Goal: Task Accomplishment & Management: Manage account settings

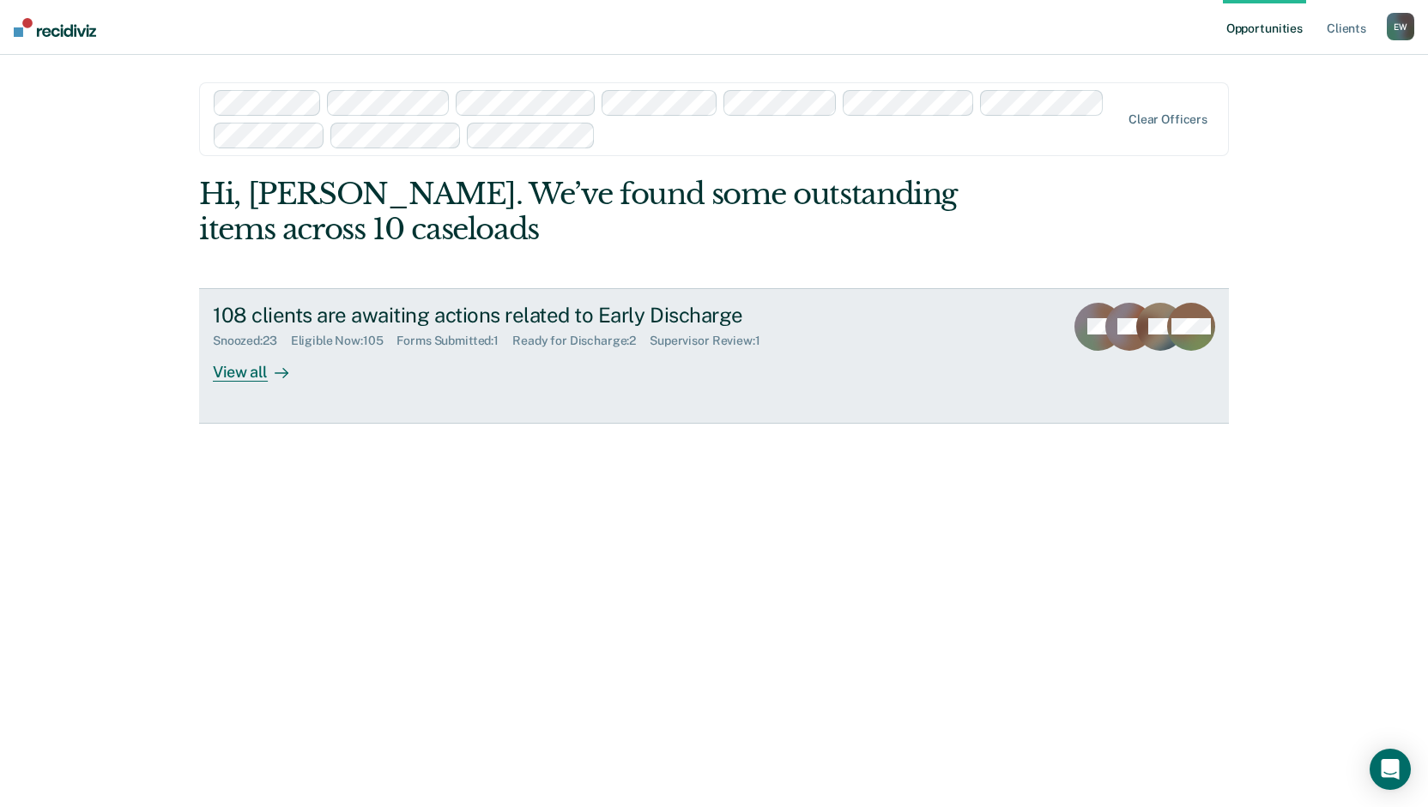
click at [237, 375] on div "View all" at bounding box center [261, 364] width 96 height 33
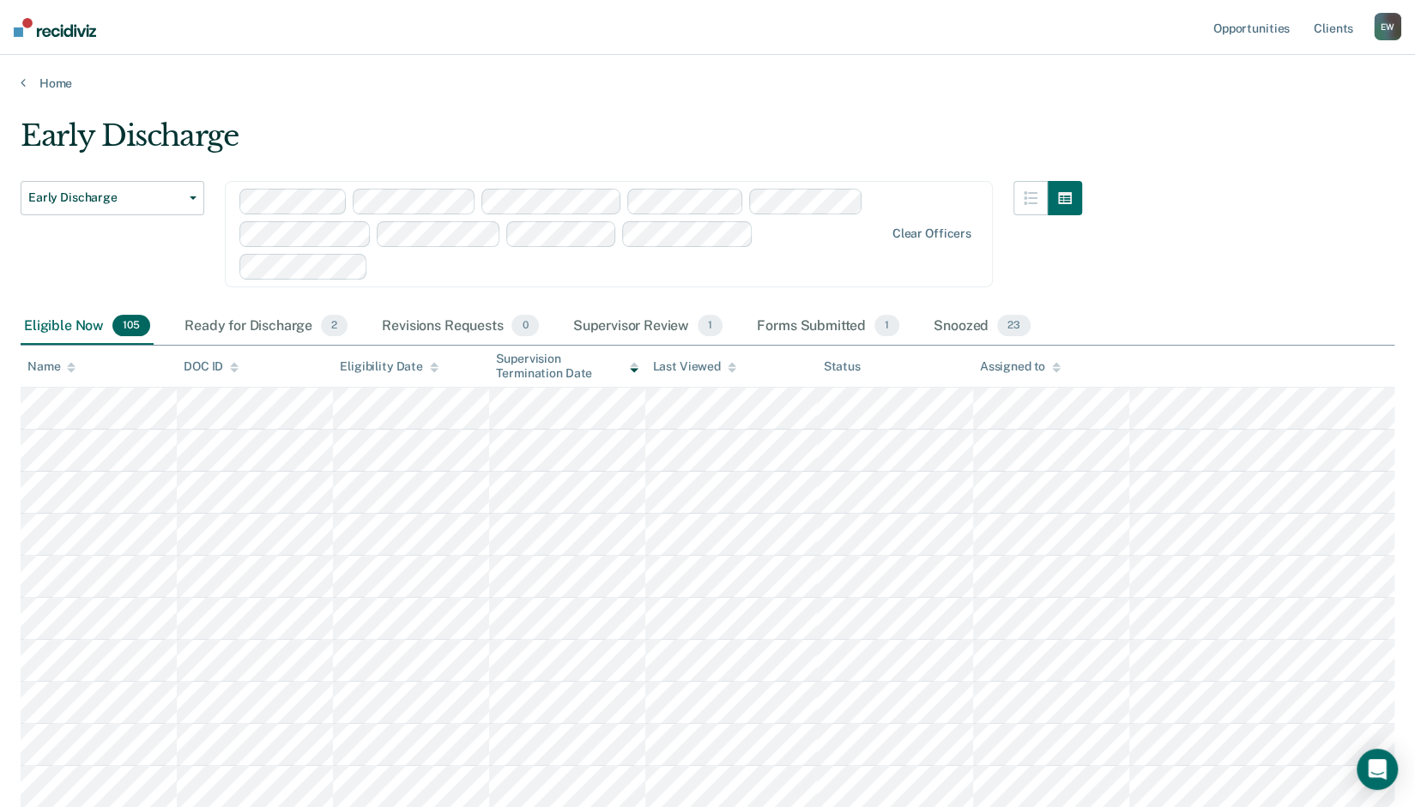
click at [1033, 362] on div "Assigned to" at bounding box center [1020, 366] width 81 height 15
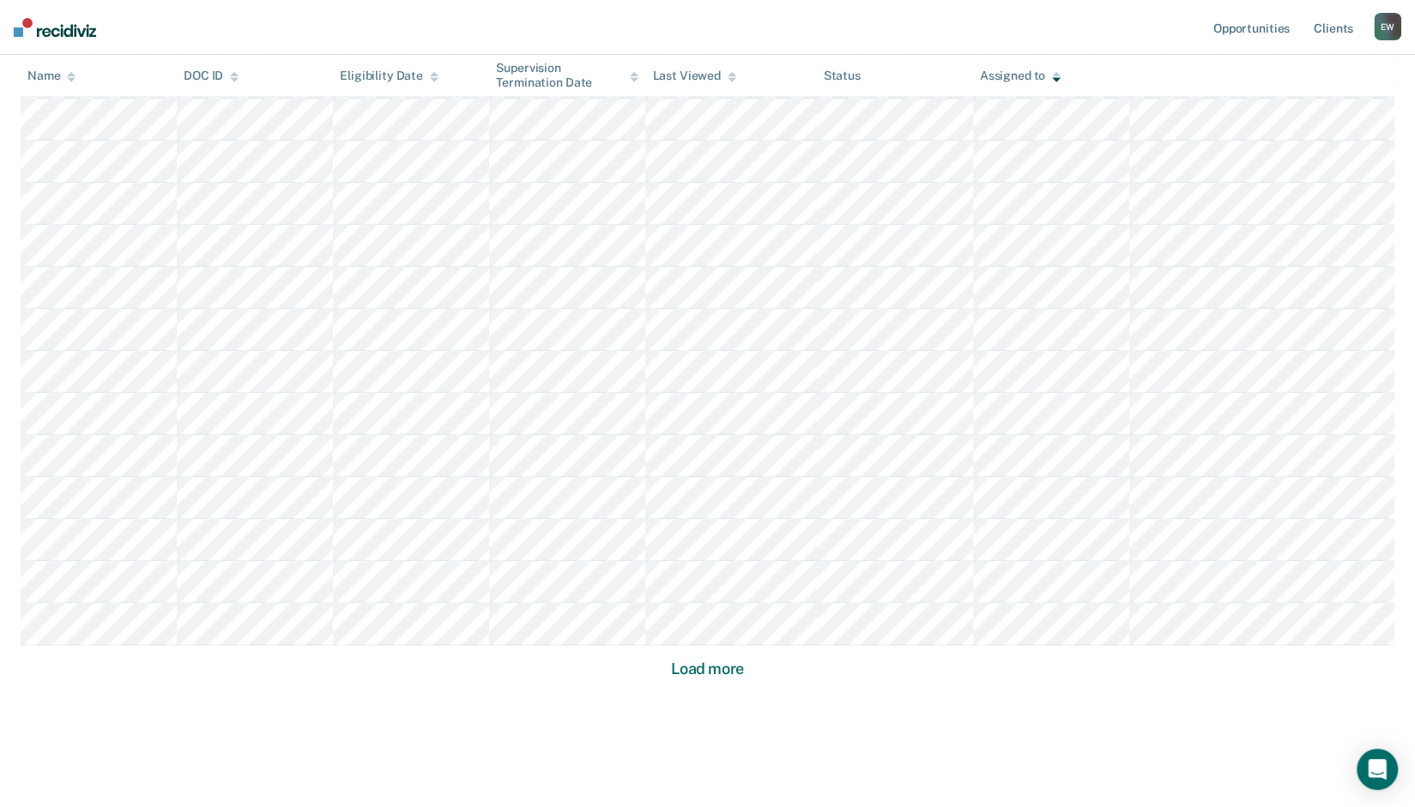
scroll to position [1023, 0]
click at [703, 642] on button "Load more" at bounding box center [707, 650] width 83 height 21
click at [721, 653] on button "Load more" at bounding box center [707, 650] width 83 height 21
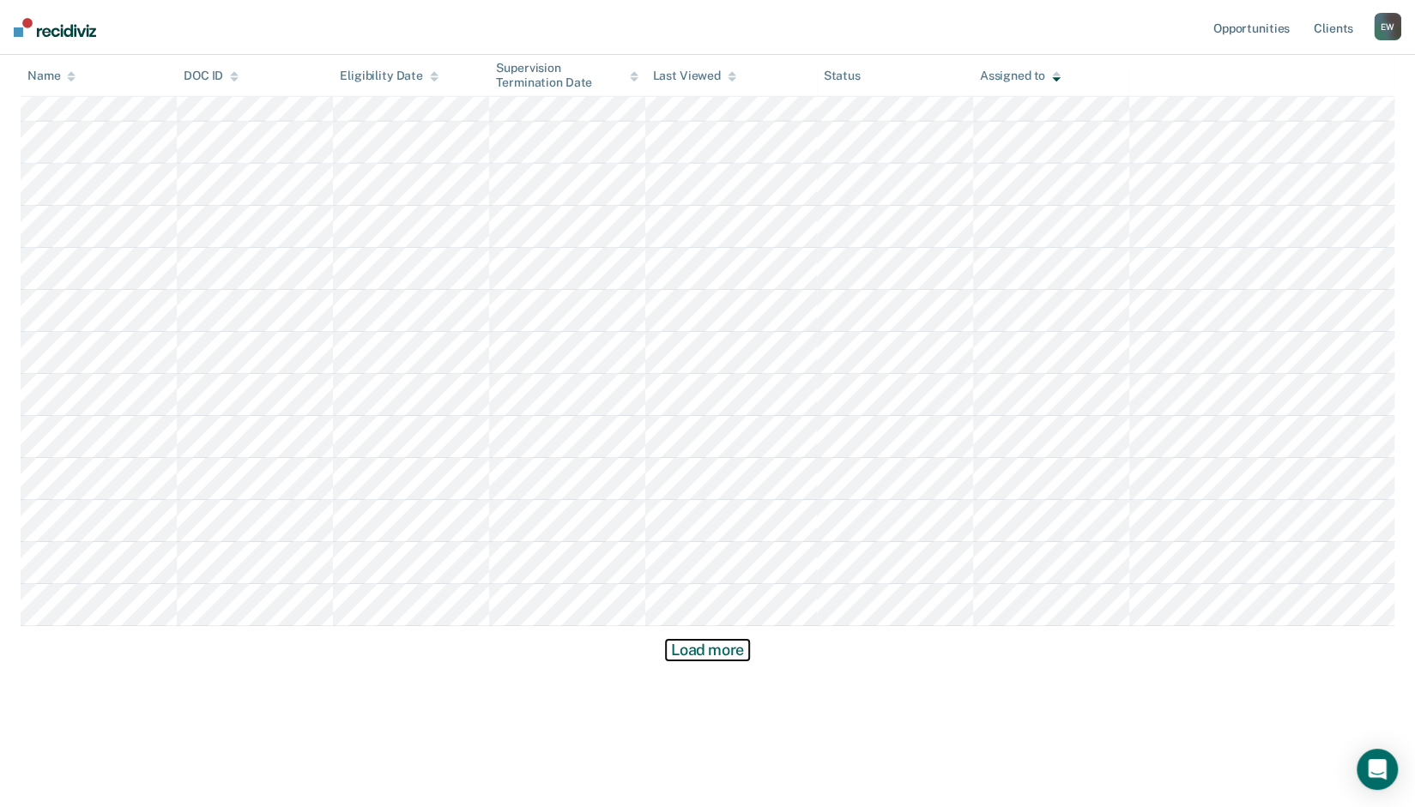
click at [724, 644] on button "Load more" at bounding box center [707, 650] width 83 height 21
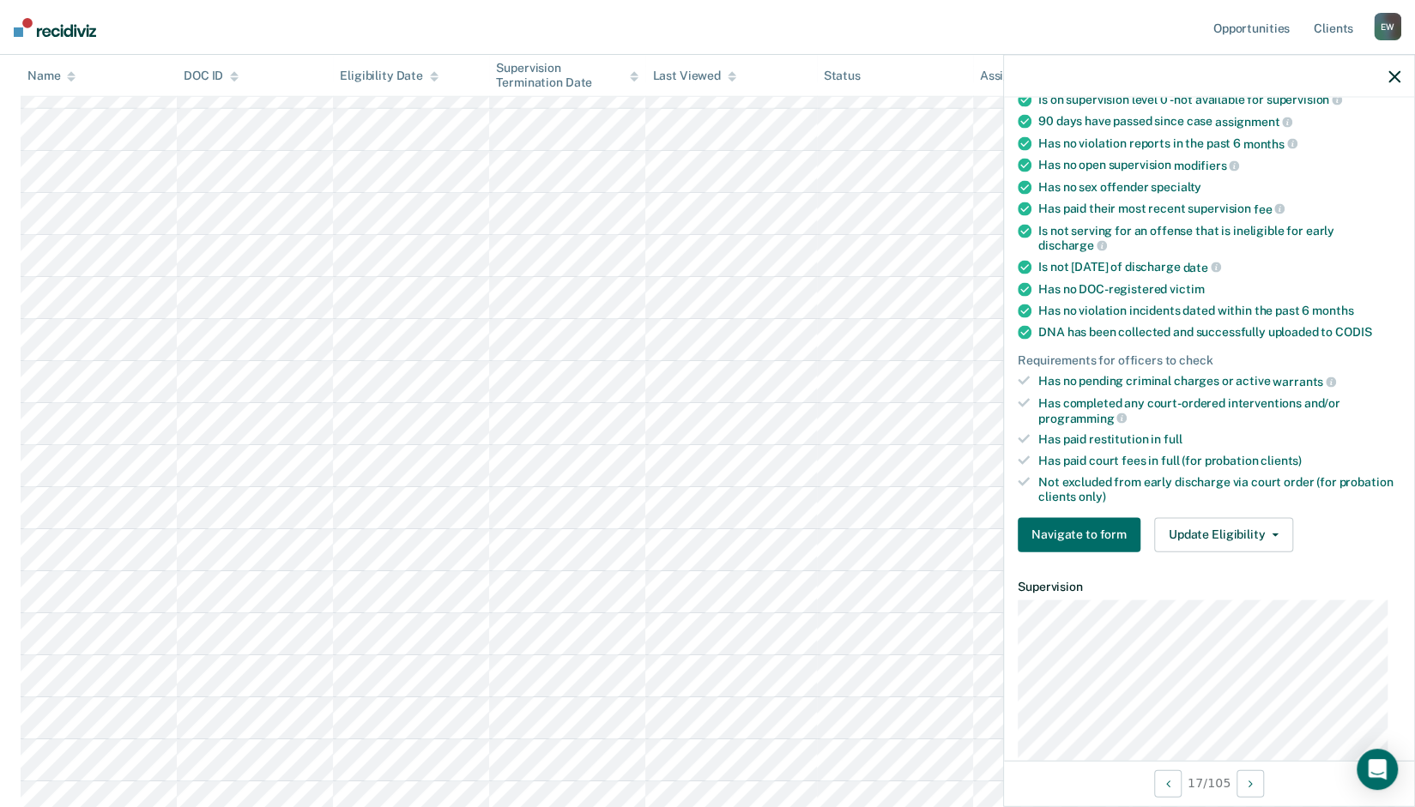
scroll to position [0, 0]
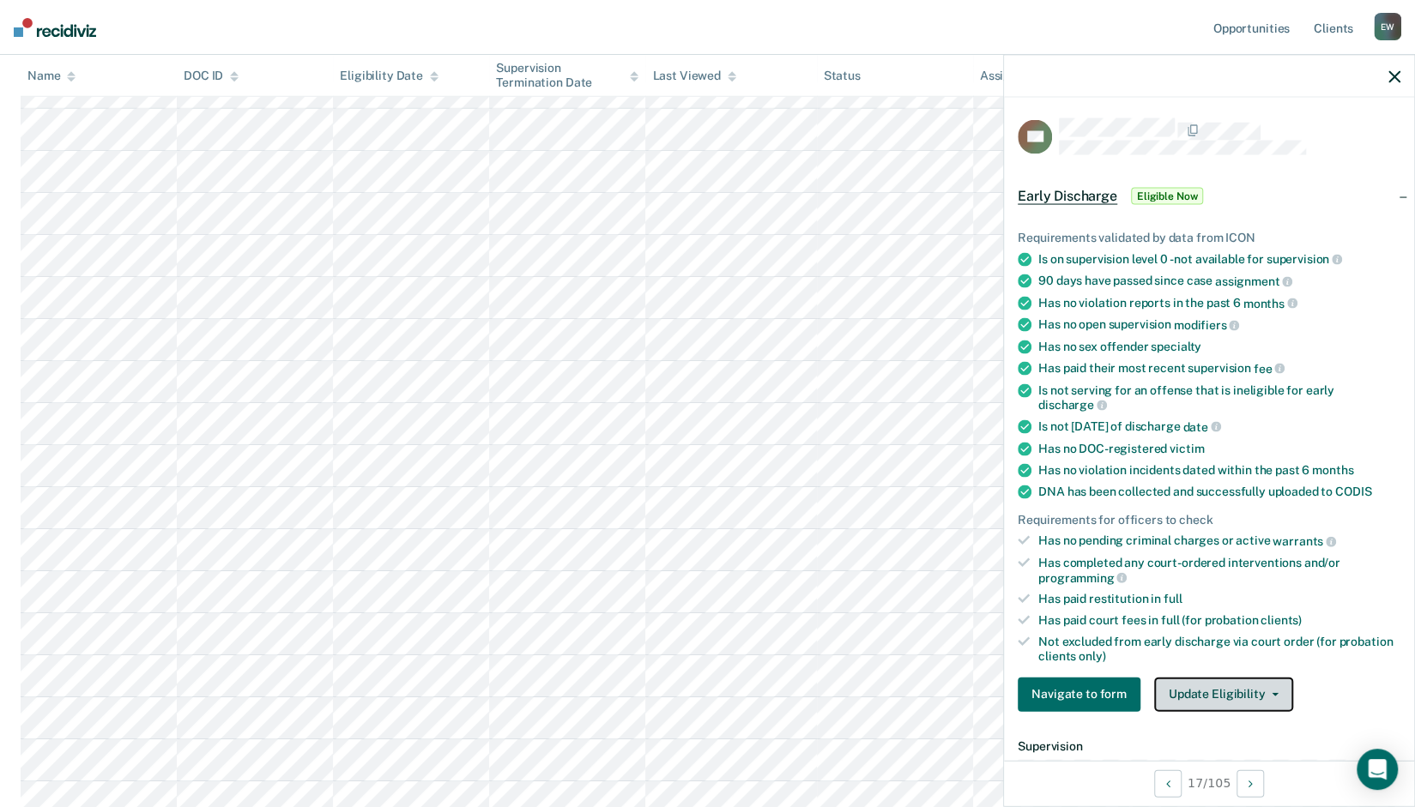
click at [1254, 689] on button "Update Eligibility" at bounding box center [1223, 694] width 139 height 34
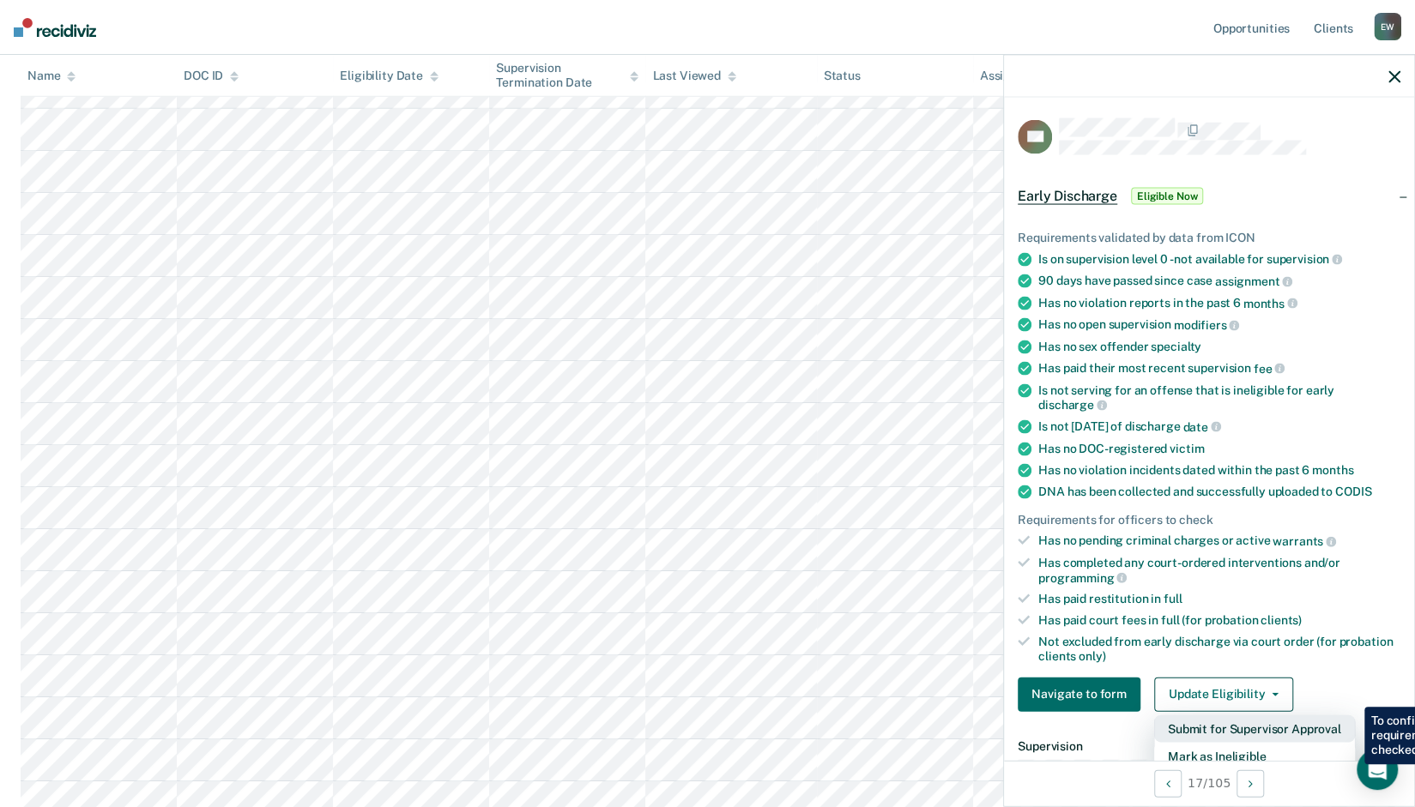
scroll to position [86, 0]
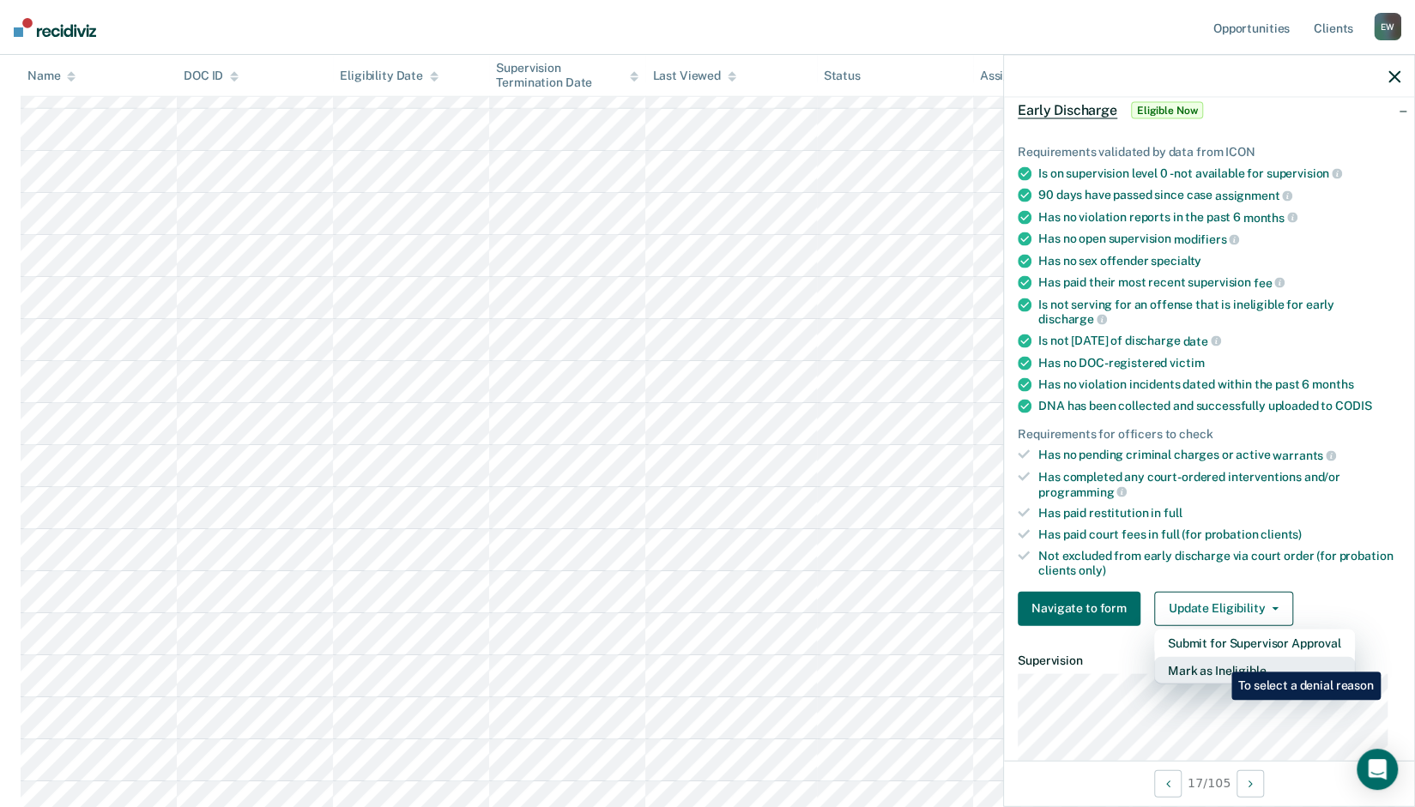
click at [1218, 659] on button "Mark as Ineligible" at bounding box center [1254, 669] width 201 height 27
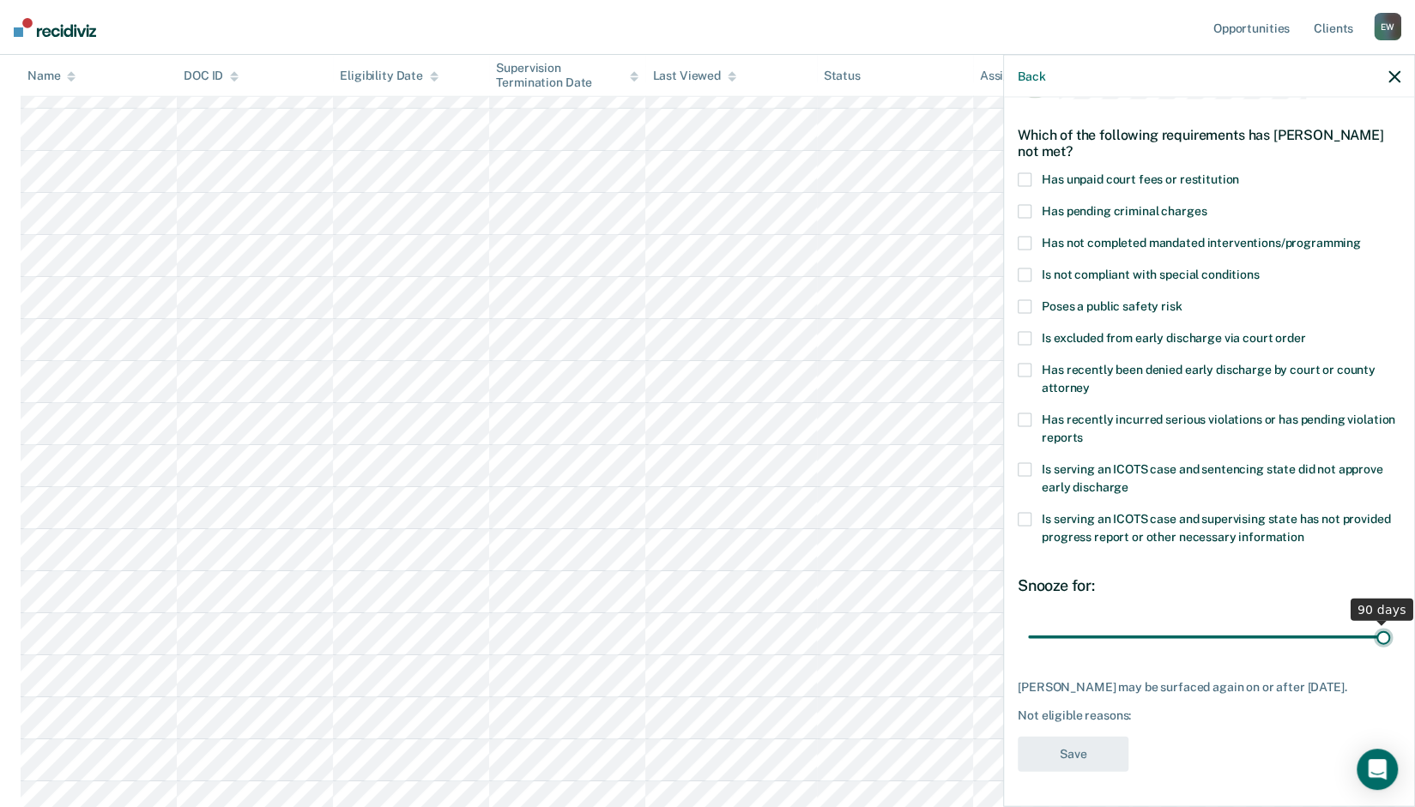
drag, startPoint x: 1145, startPoint y: 629, endPoint x: 1373, endPoint y: 620, distance: 228.4
type input "90"
click at [1373, 622] on input "range" at bounding box center [1209, 637] width 362 height 30
click at [1024, 205] on span at bounding box center [1025, 212] width 14 height 14
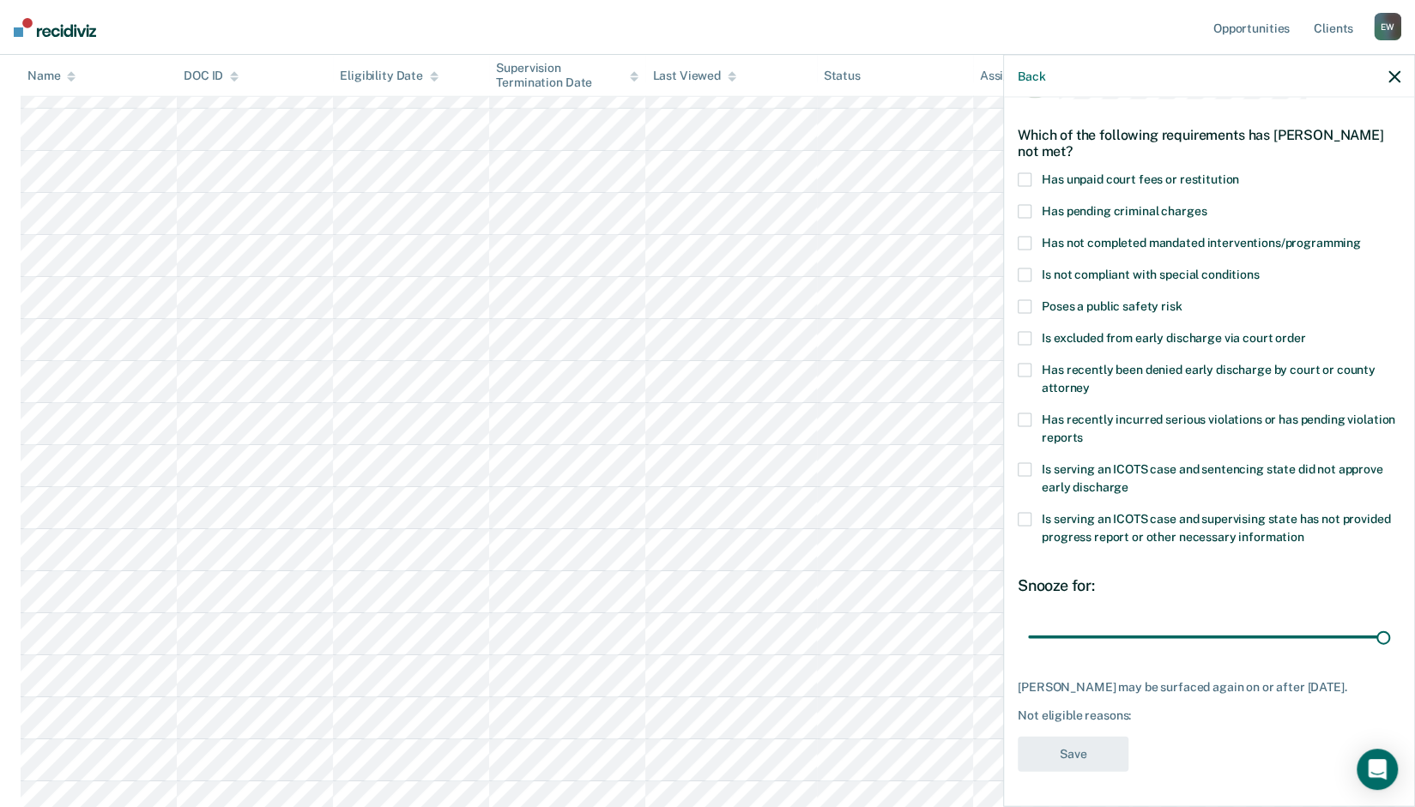
click at [1206, 205] on input "Has pending criminal charges" at bounding box center [1206, 205] width 0 height 0
click at [1064, 751] on button "Save" at bounding box center [1073, 754] width 111 height 35
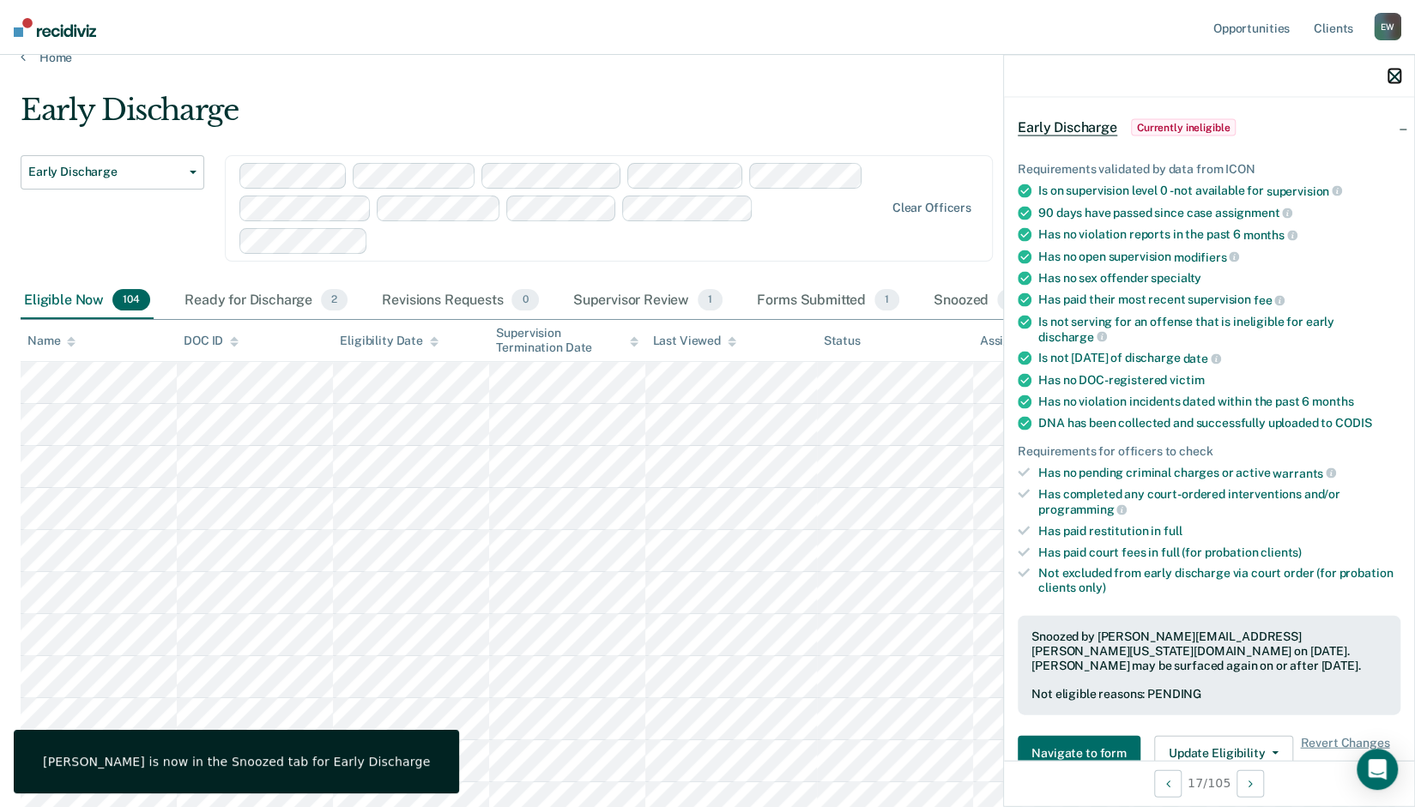
click at [1389, 80] on icon "button" at bounding box center [1394, 76] width 12 height 12
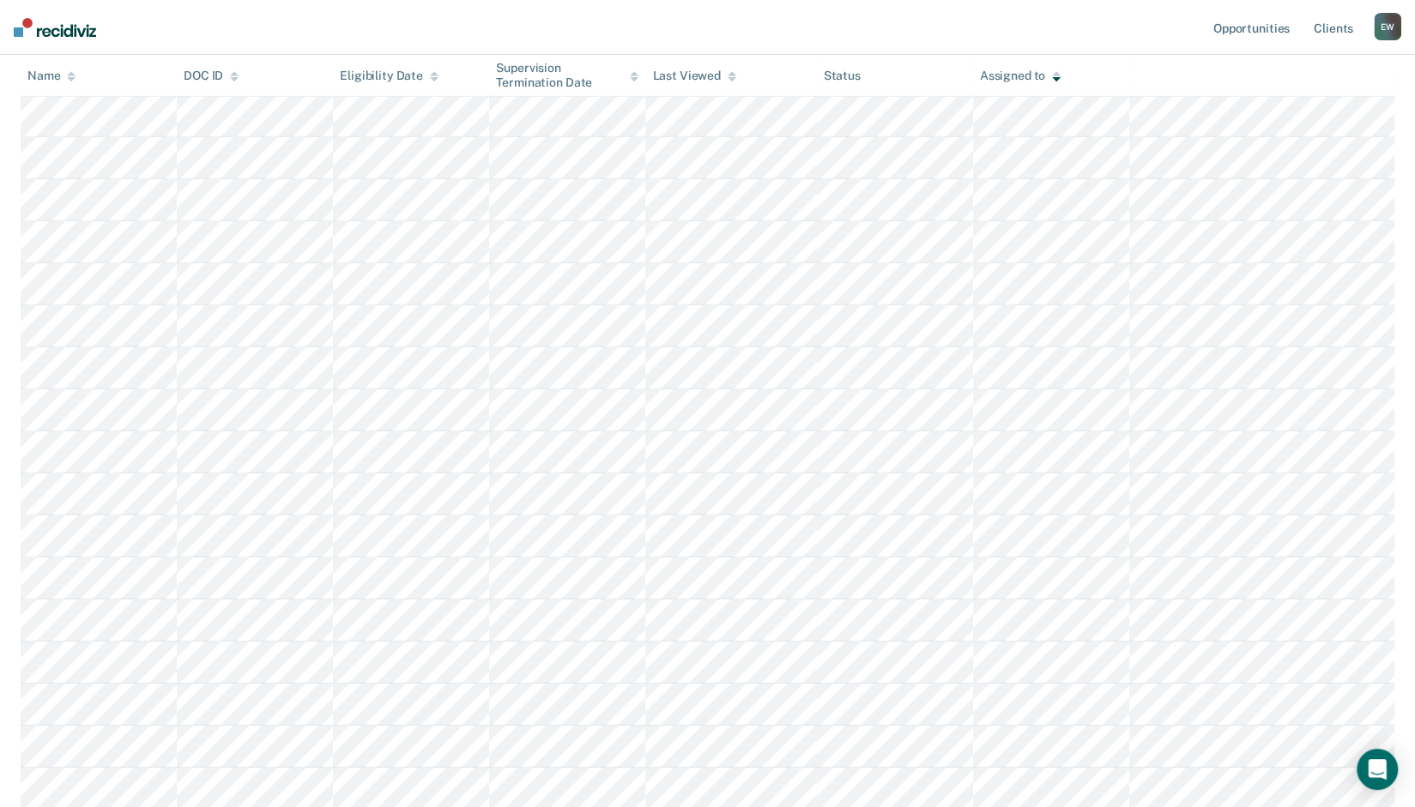
scroll to position [3114, 0]
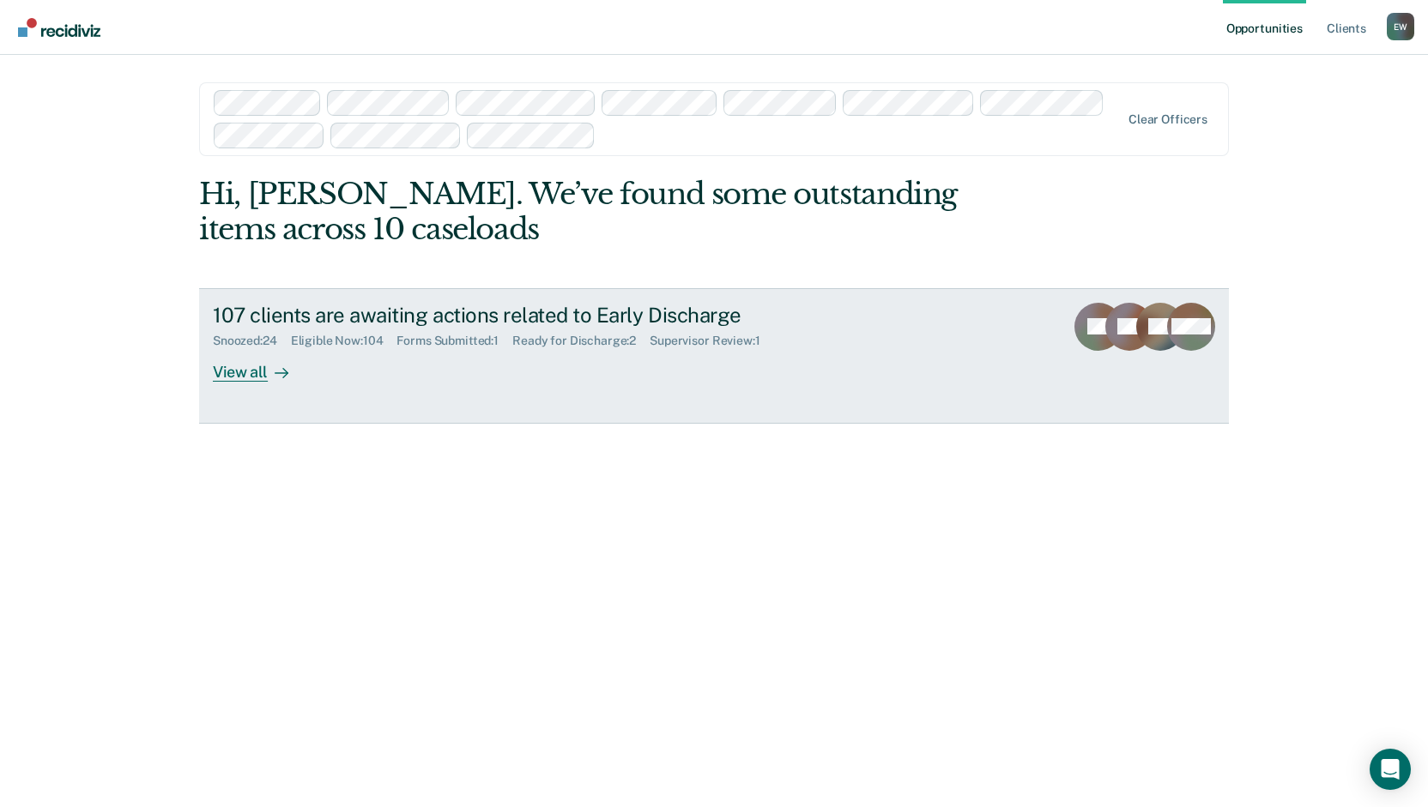
click at [226, 372] on div "View all" at bounding box center [261, 364] width 96 height 33
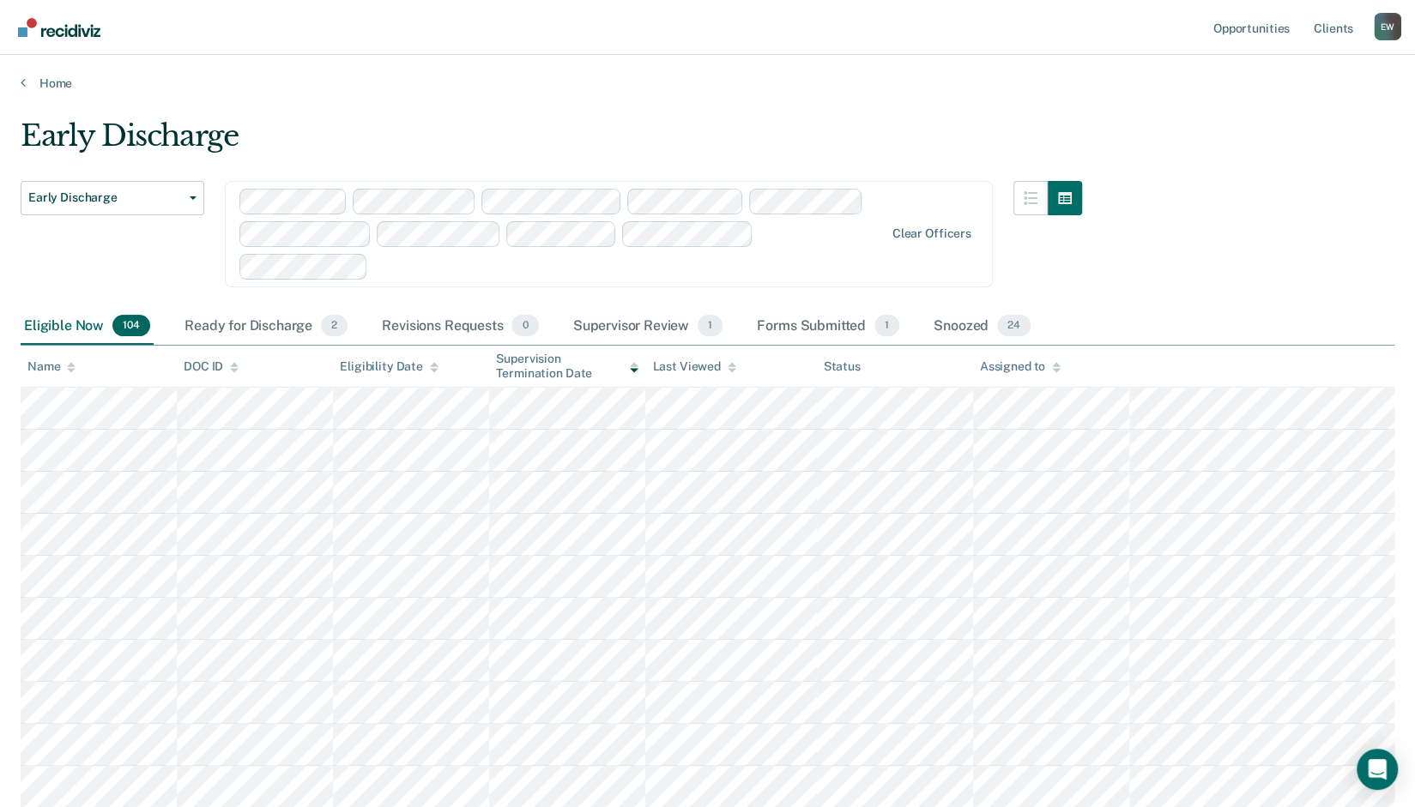
click at [1016, 368] on div "Assigned to" at bounding box center [1020, 366] width 81 height 15
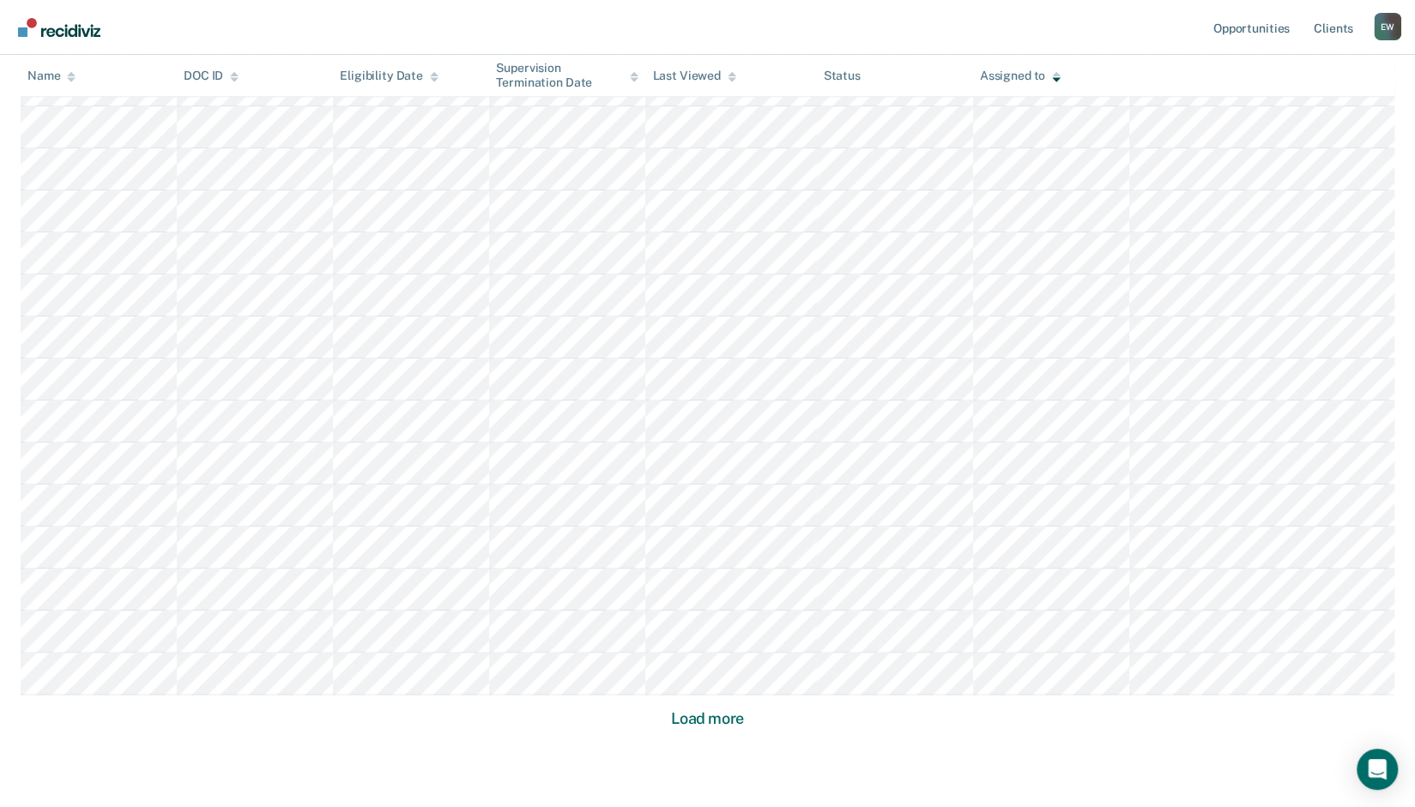
scroll to position [1023, 0]
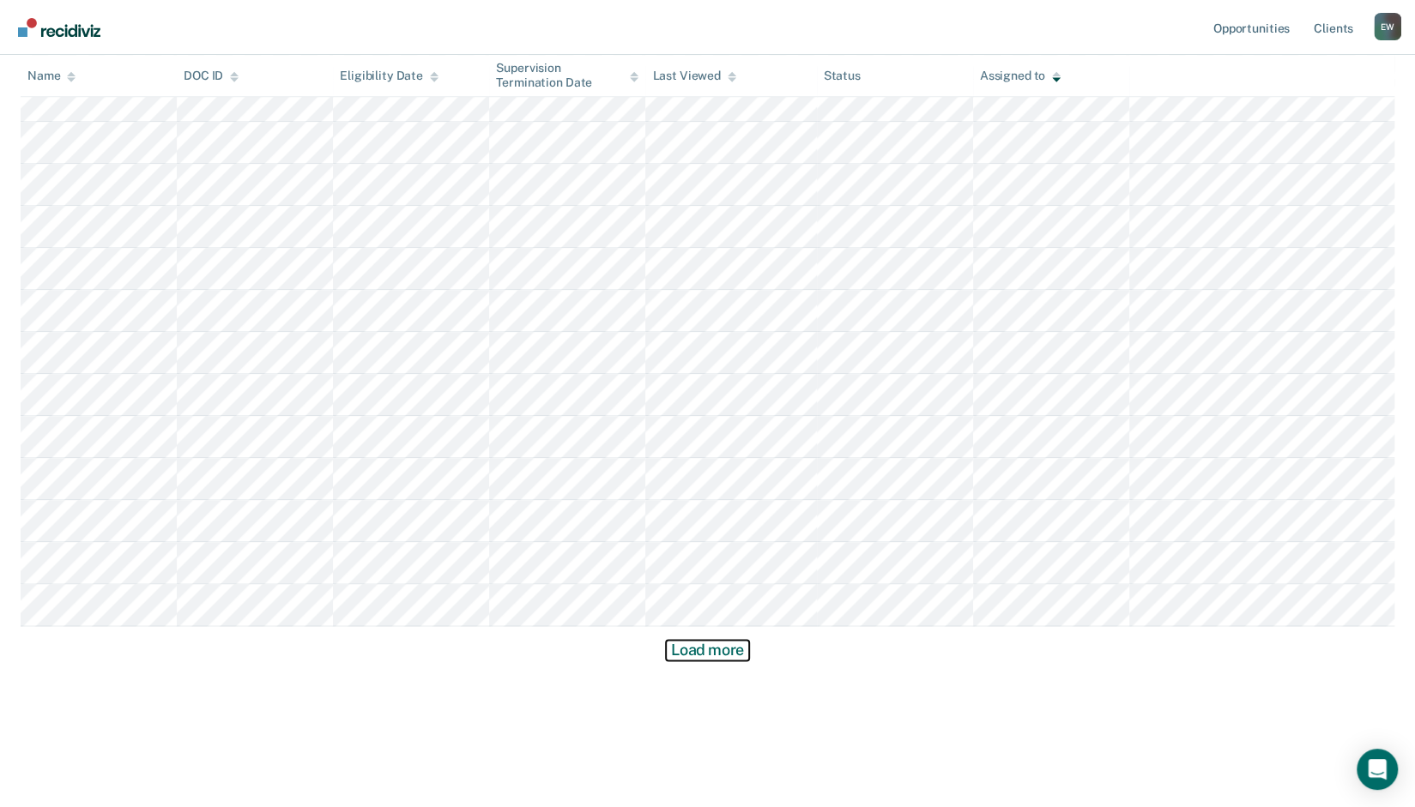
click at [693, 655] on button "Load more" at bounding box center [707, 650] width 83 height 21
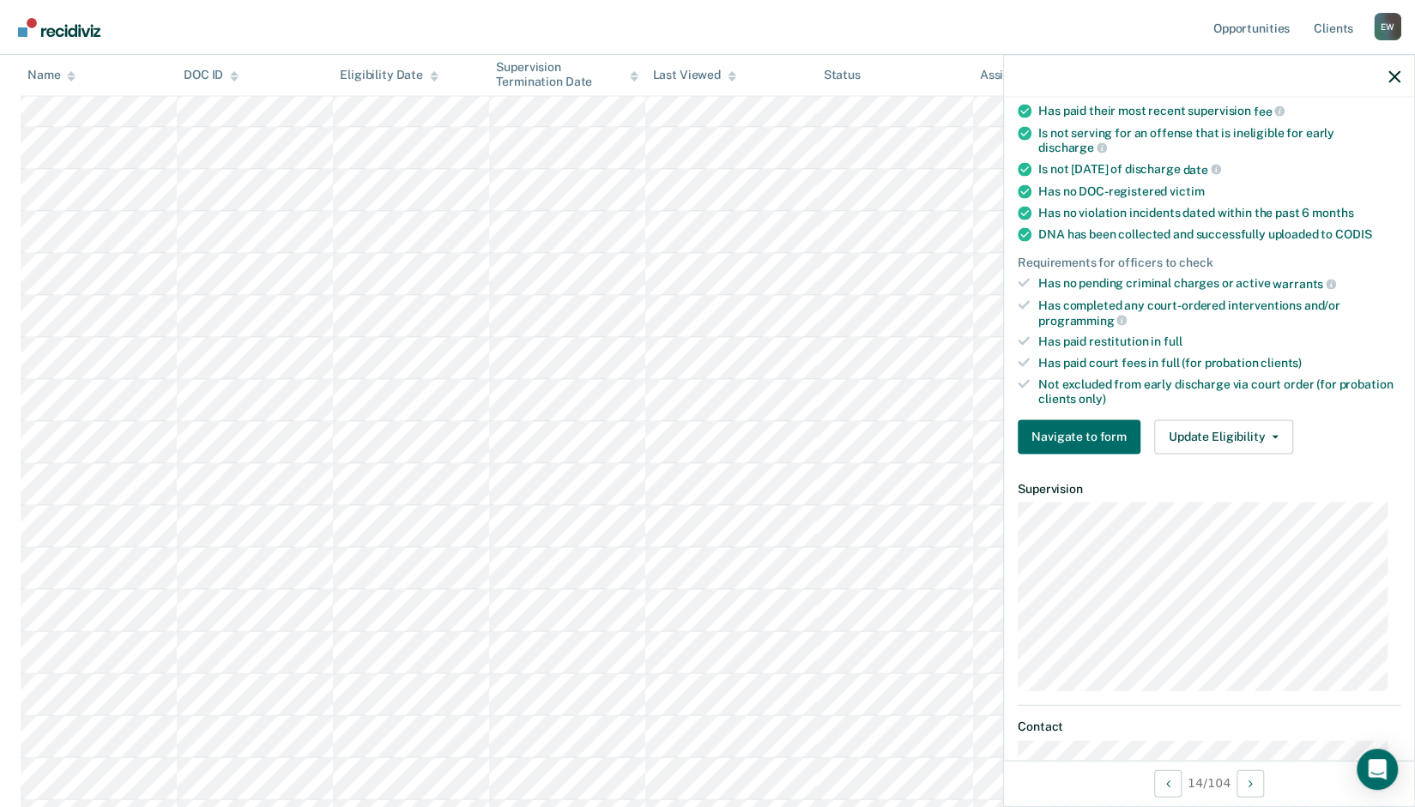
scroll to position [0, 0]
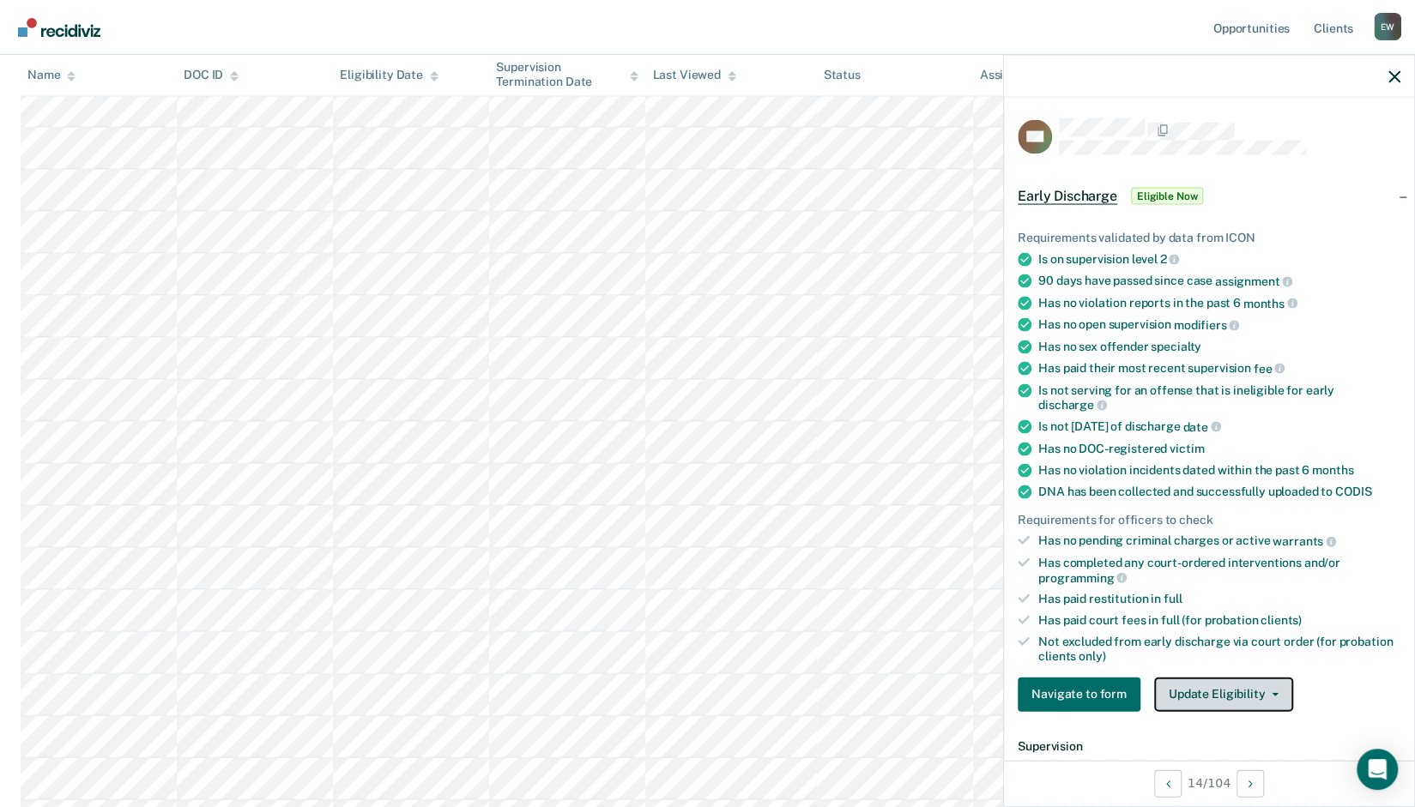
click at [1270, 678] on button "Update Eligibility" at bounding box center [1223, 694] width 139 height 34
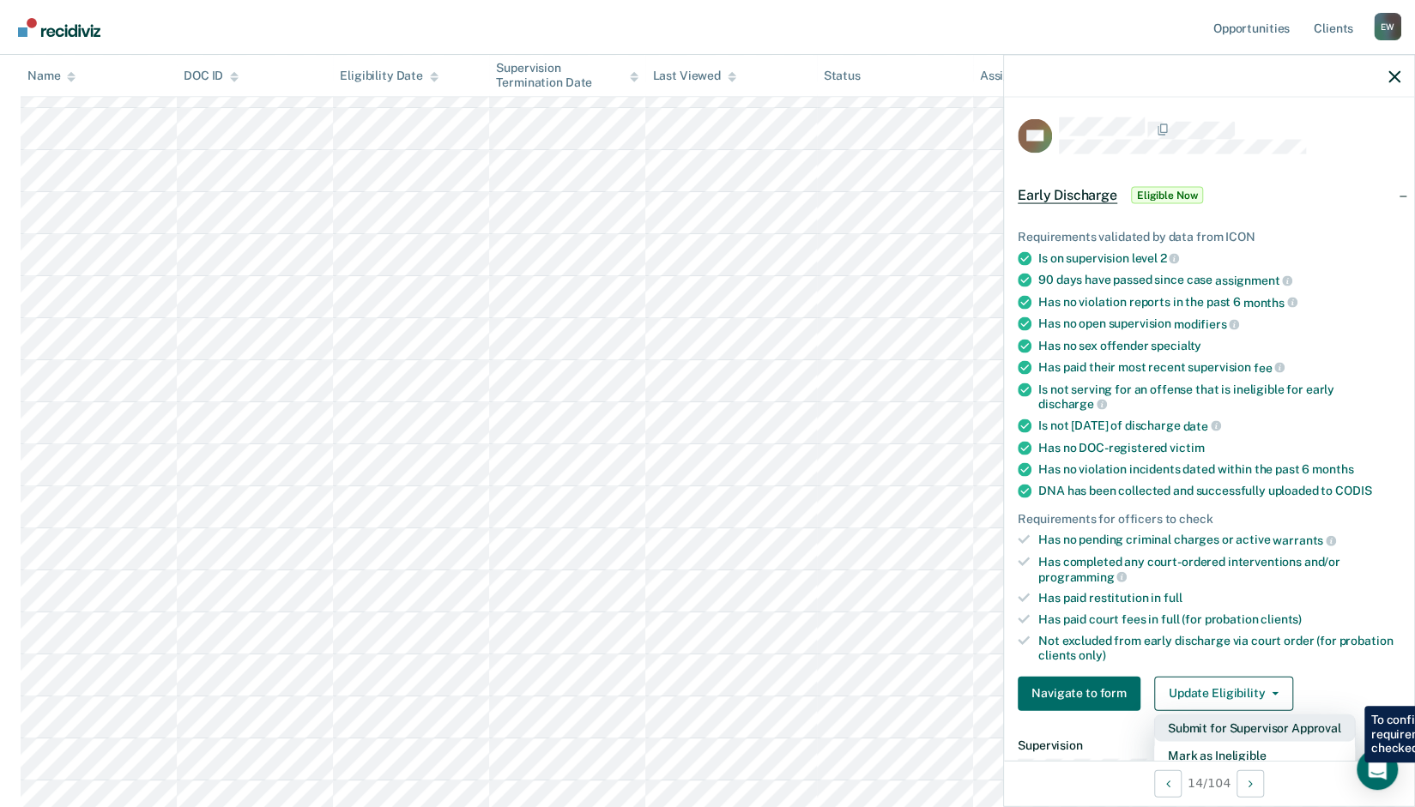
scroll to position [139, 0]
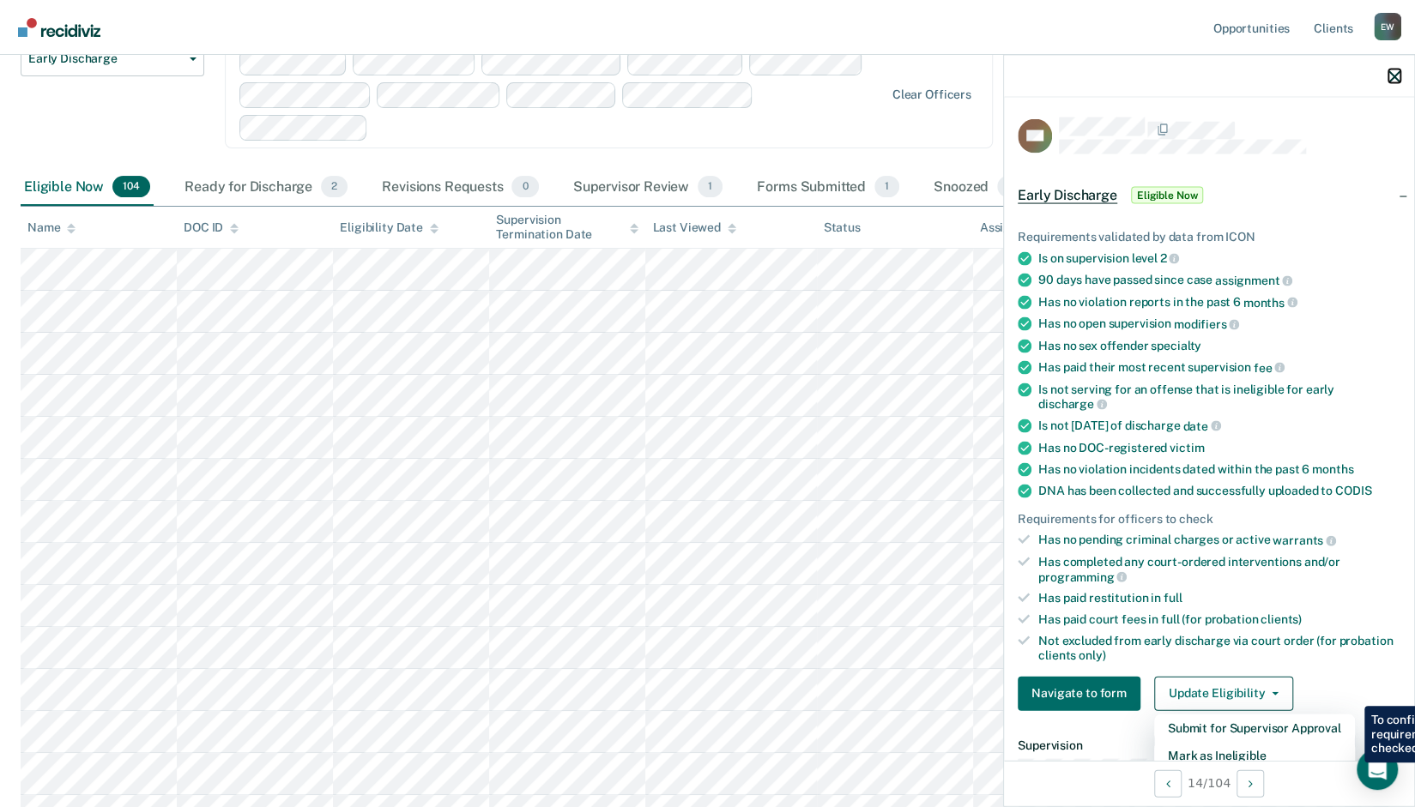
click at [1397, 82] on icon "button" at bounding box center [1394, 76] width 12 height 12
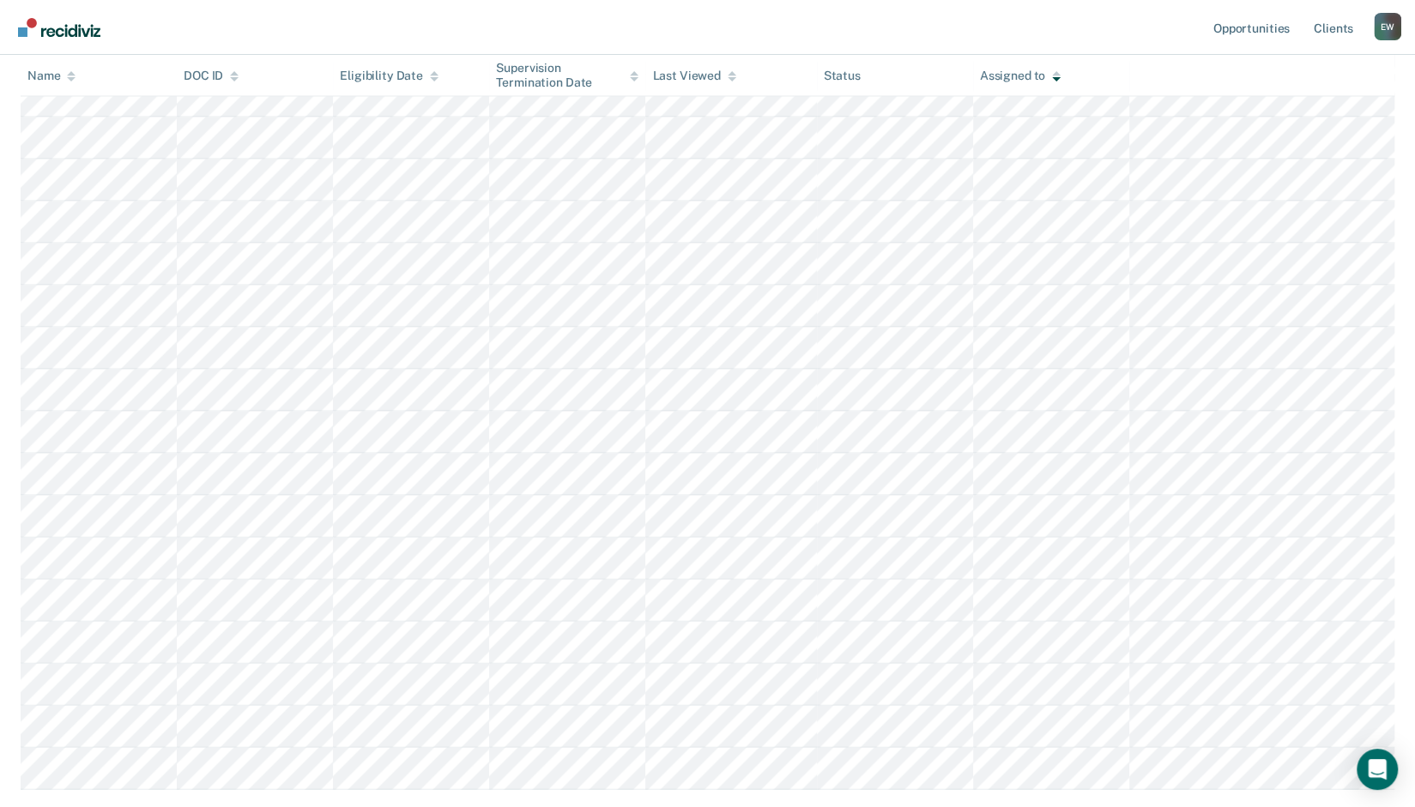
scroll to position [2284, 0]
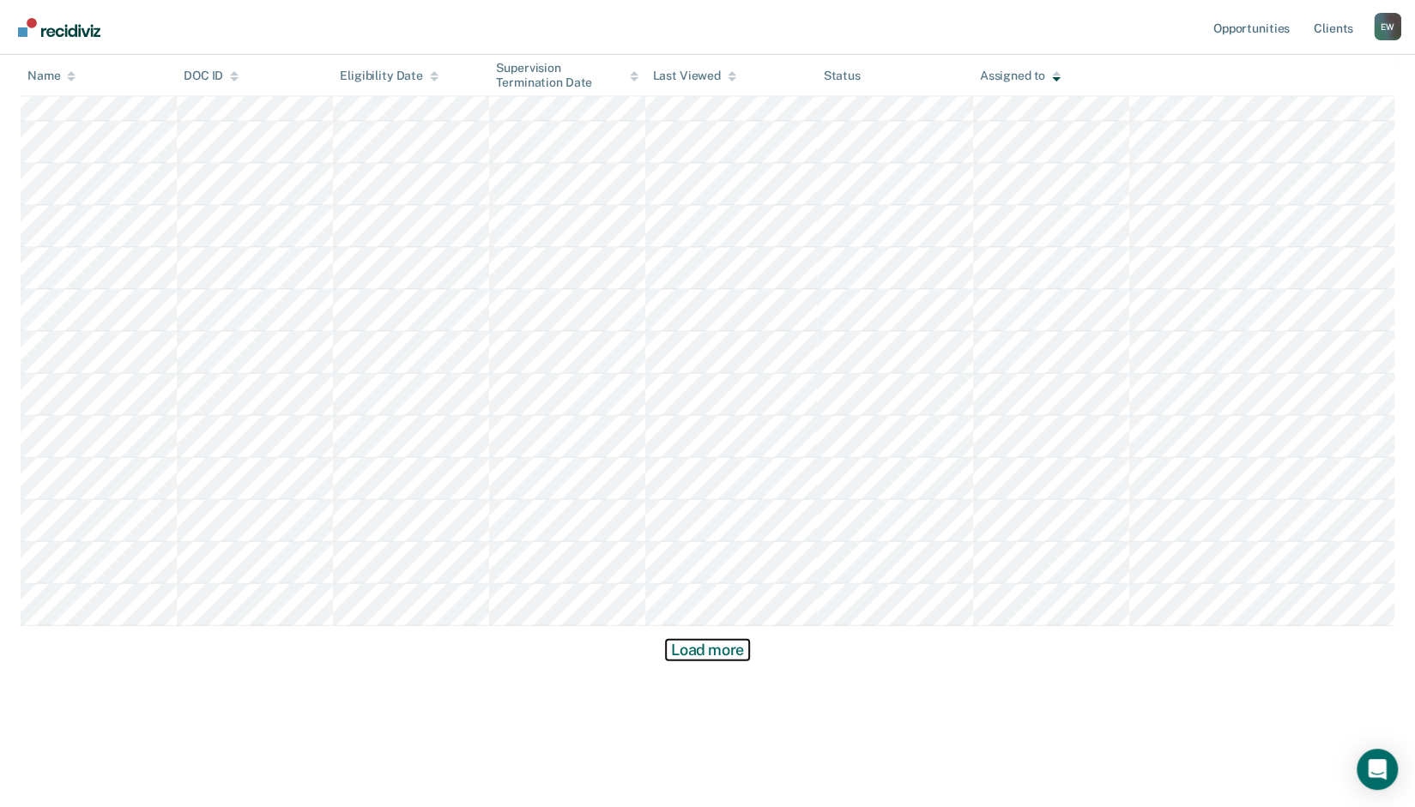
click at [691, 645] on button "Load more" at bounding box center [707, 650] width 83 height 21
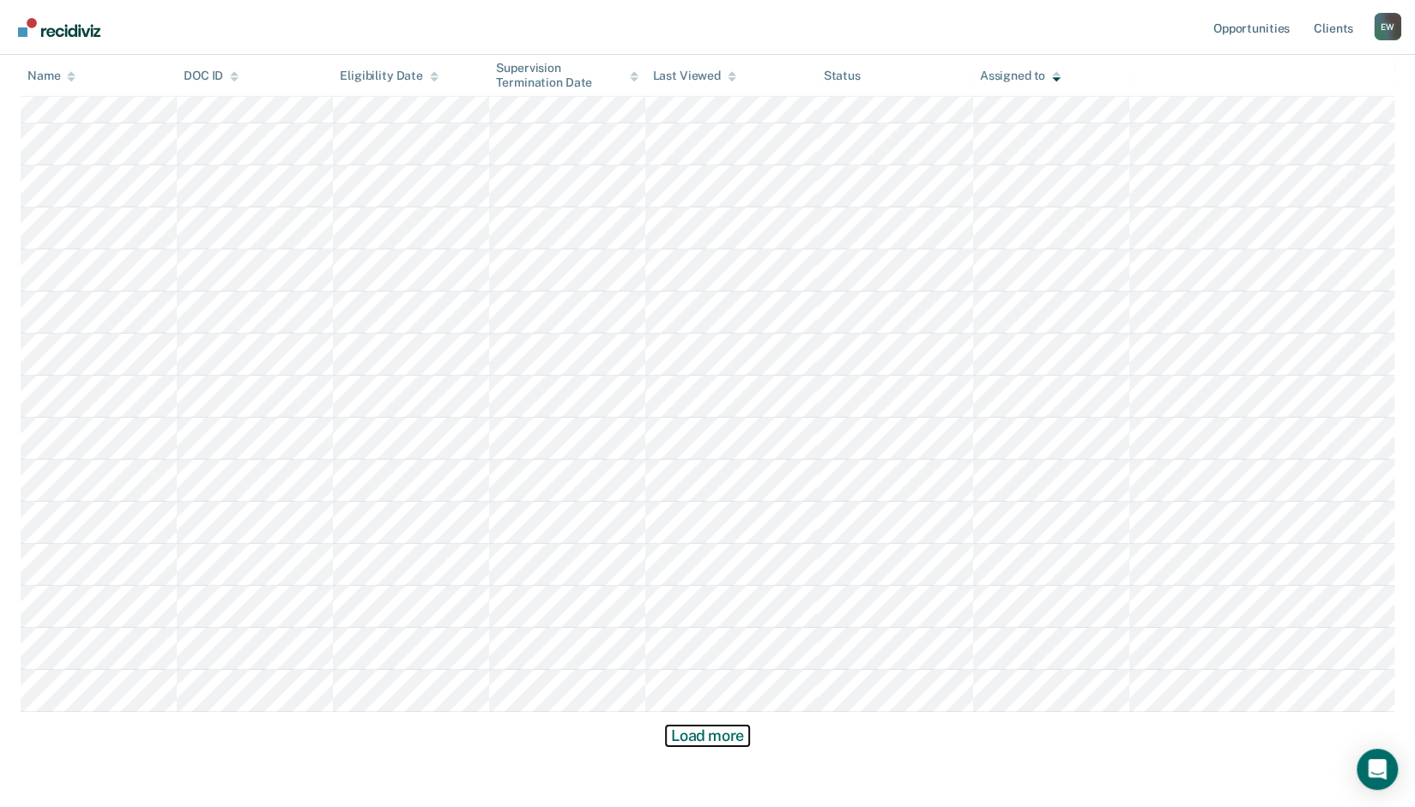
scroll to position [3545, 0]
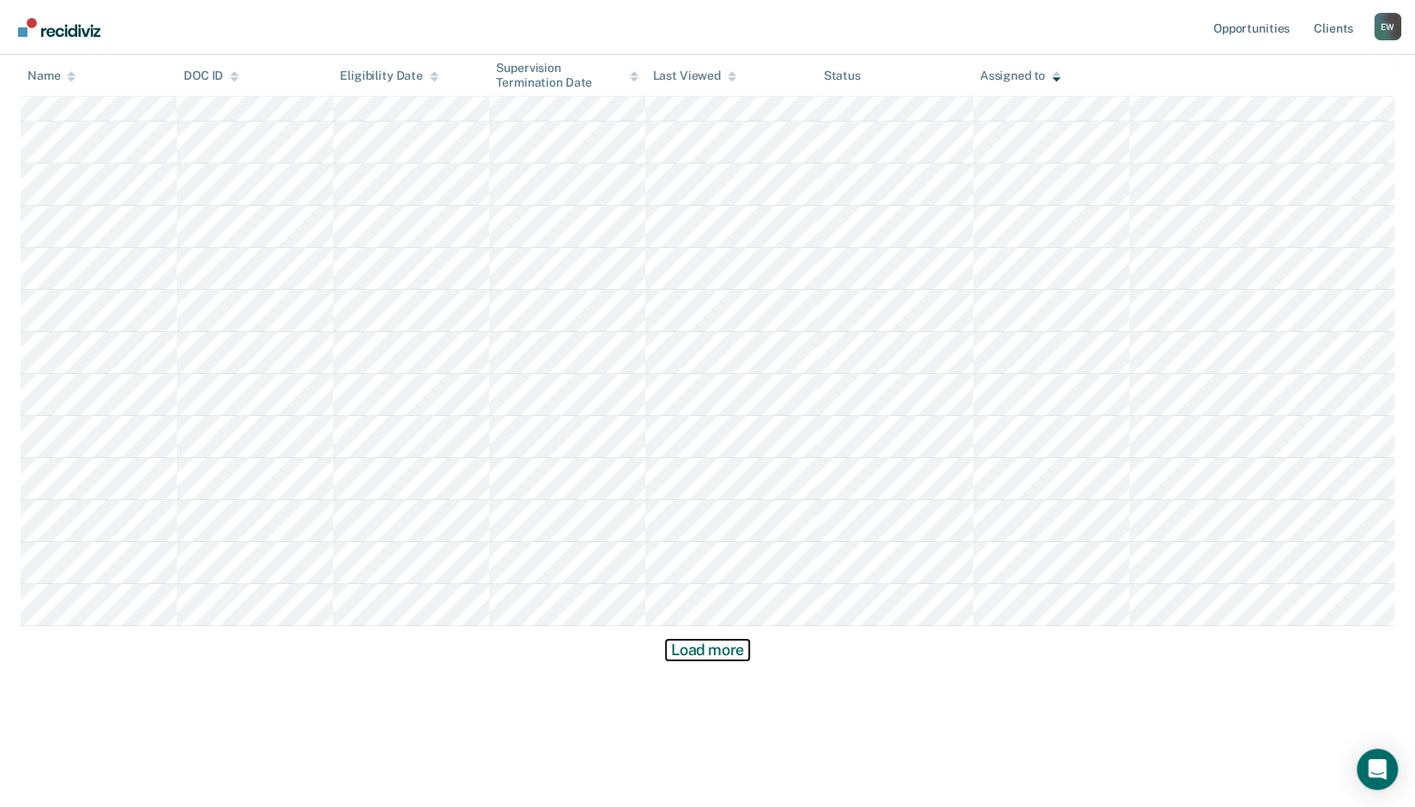
click at [722, 653] on button "Load more" at bounding box center [707, 650] width 83 height 21
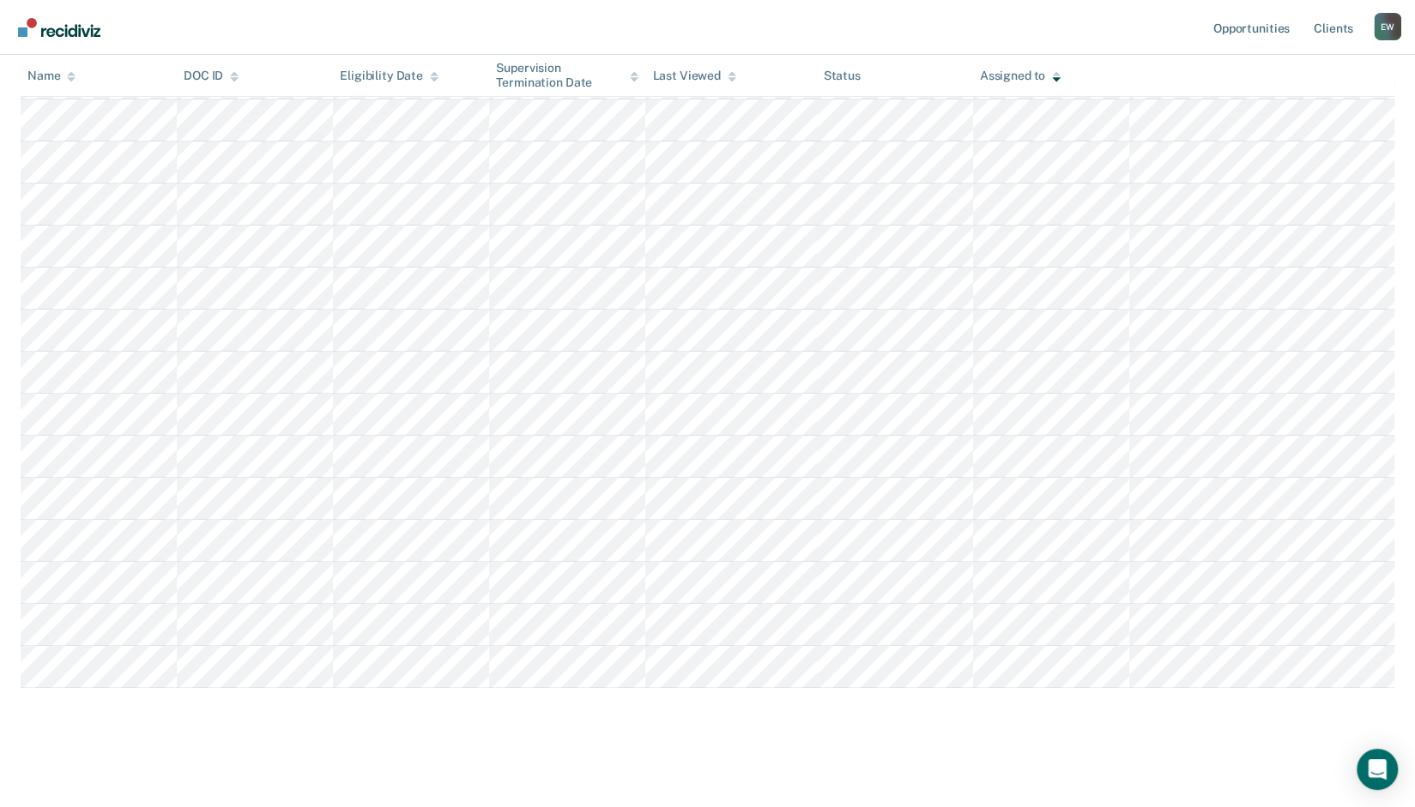
scroll to position [4072, 0]
